Goal: Find specific page/section: Find specific page/section

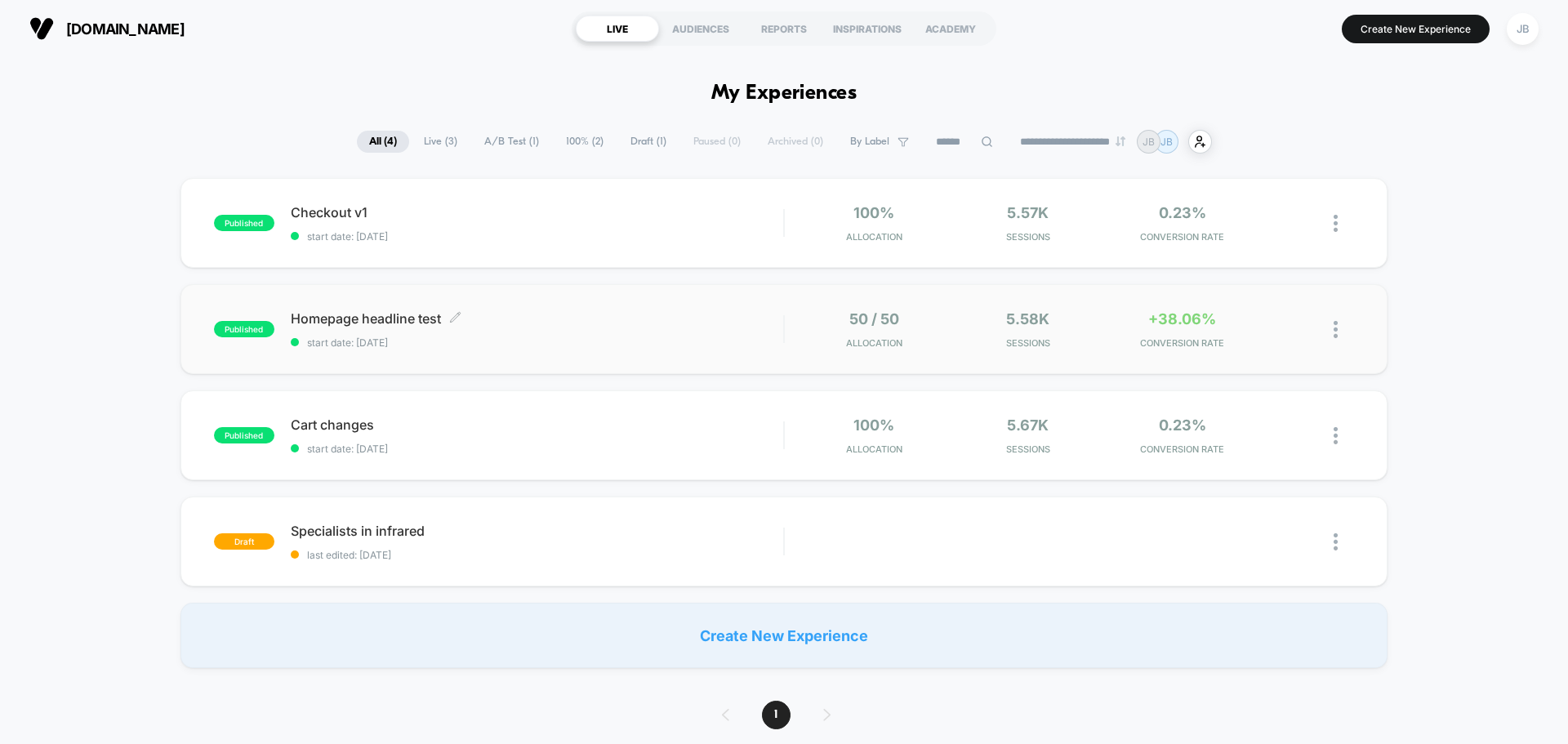
click at [557, 328] on div "Homepage headline test Click to edit experience details Click to edit experienc…" at bounding box center [537, 329] width 492 height 38
